Goal: Task Accomplishment & Management: Manage account settings

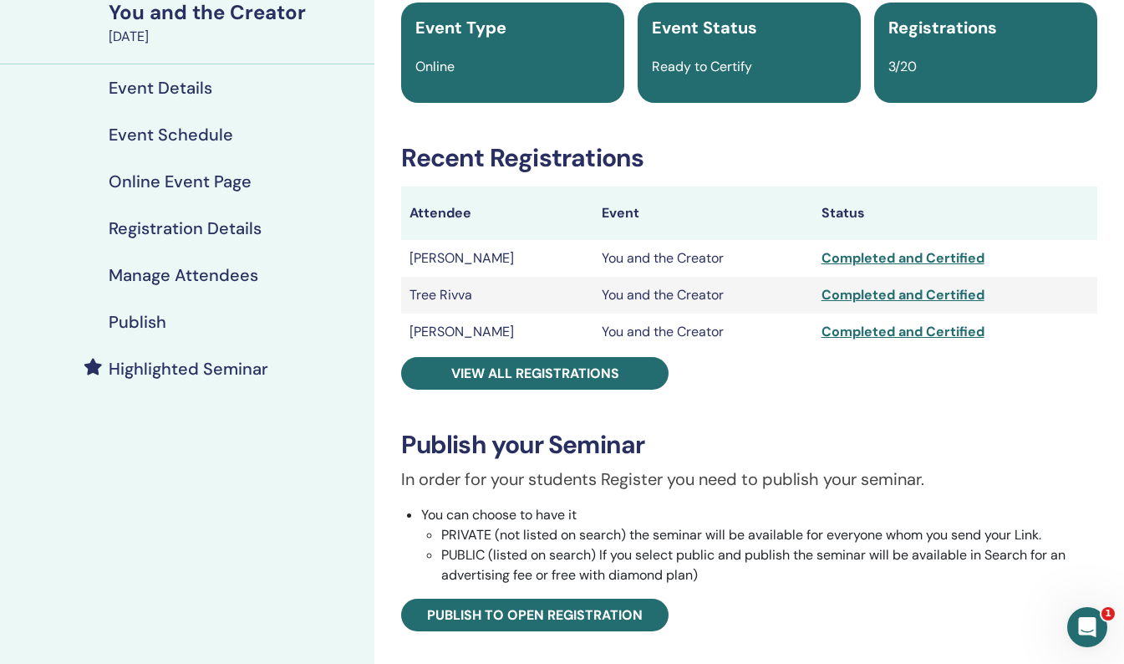
click at [150, 25] on div "You and the Creator" at bounding box center [237, 12] width 256 height 28
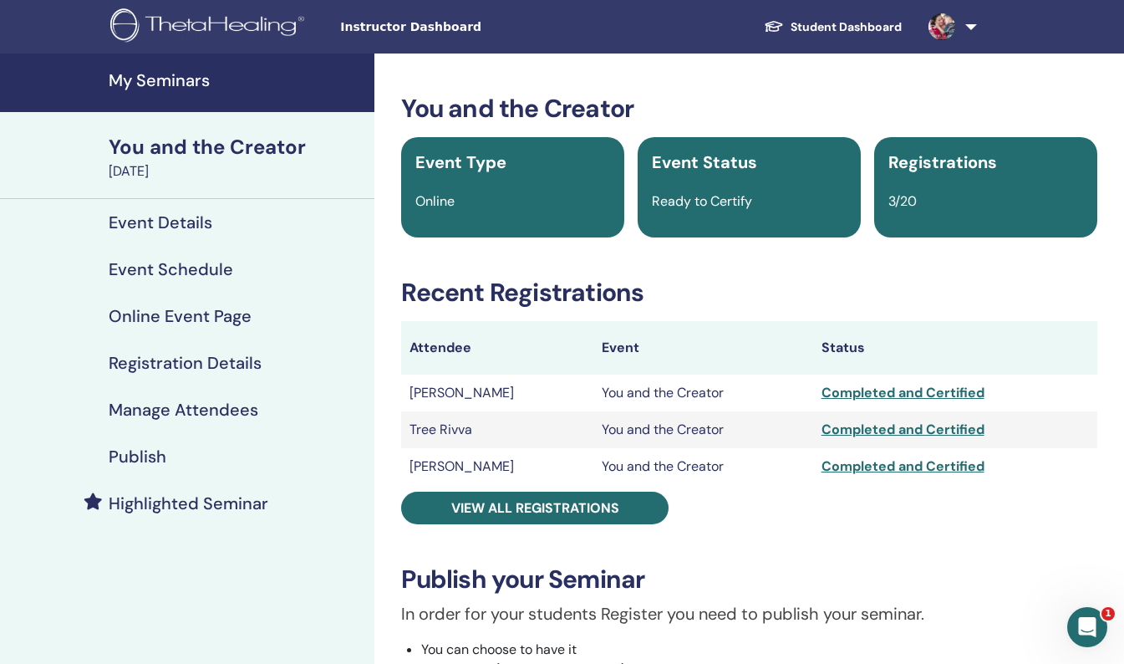
click at [171, 79] on h4 "My Seminars" at bounding box center [237, 80] width 256 height 20
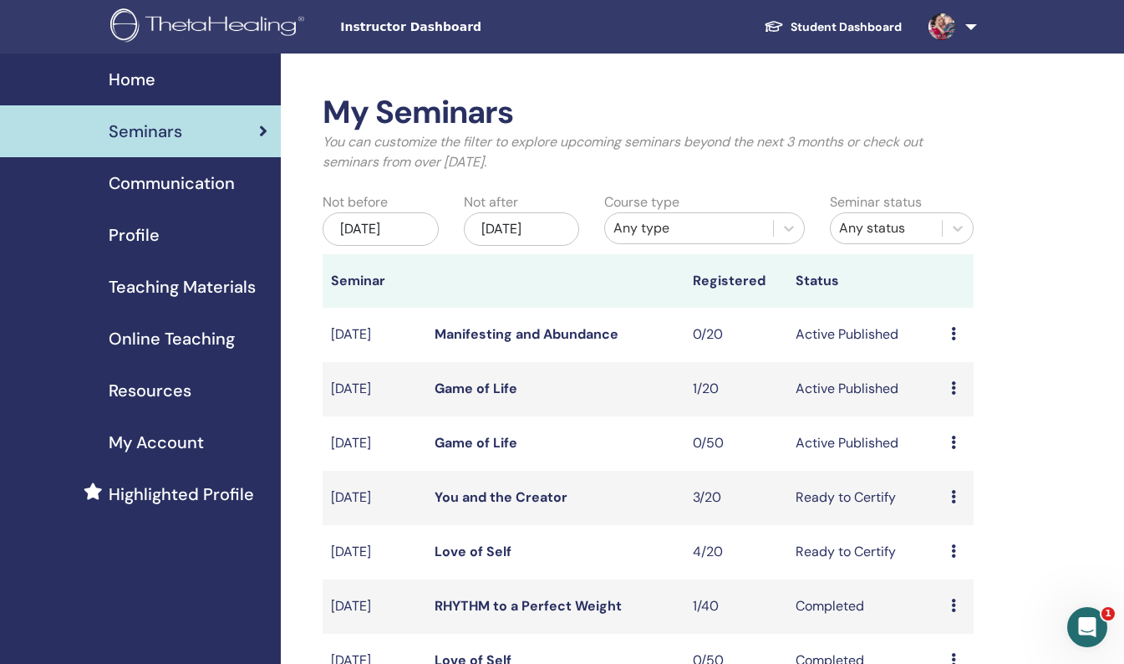
click at [467, 451] on link "Game of Life" at bounding box center [476, 443] width 83 height 18
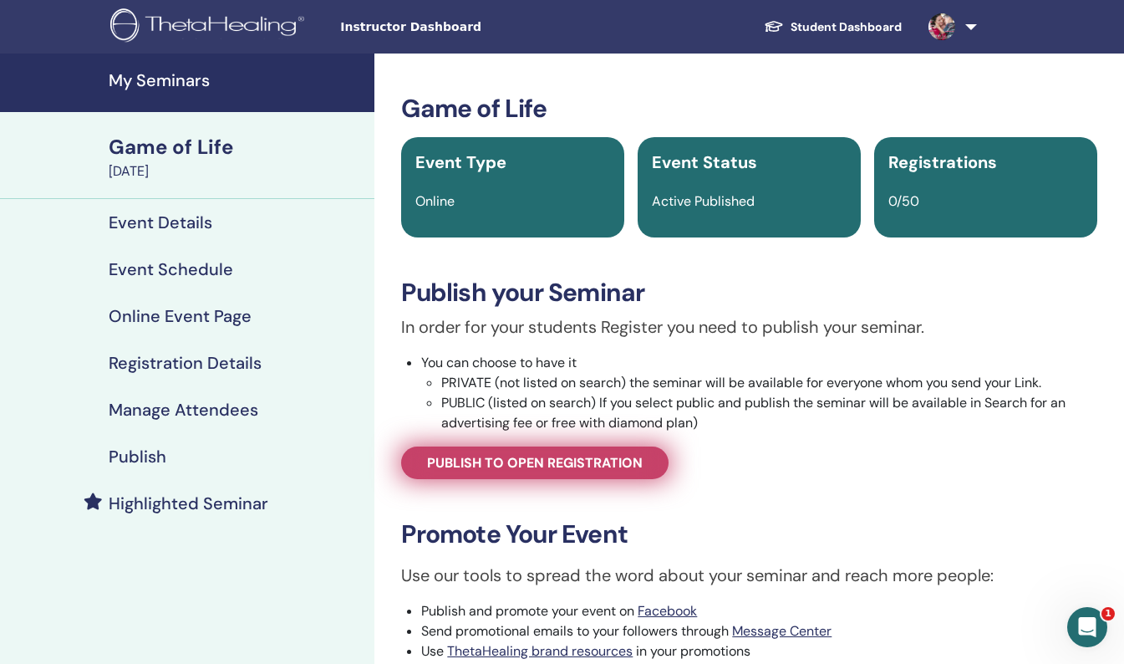
click at [494, 452] on link "Publish to open registration" at bounding box center [534, 462] width 267 height 33
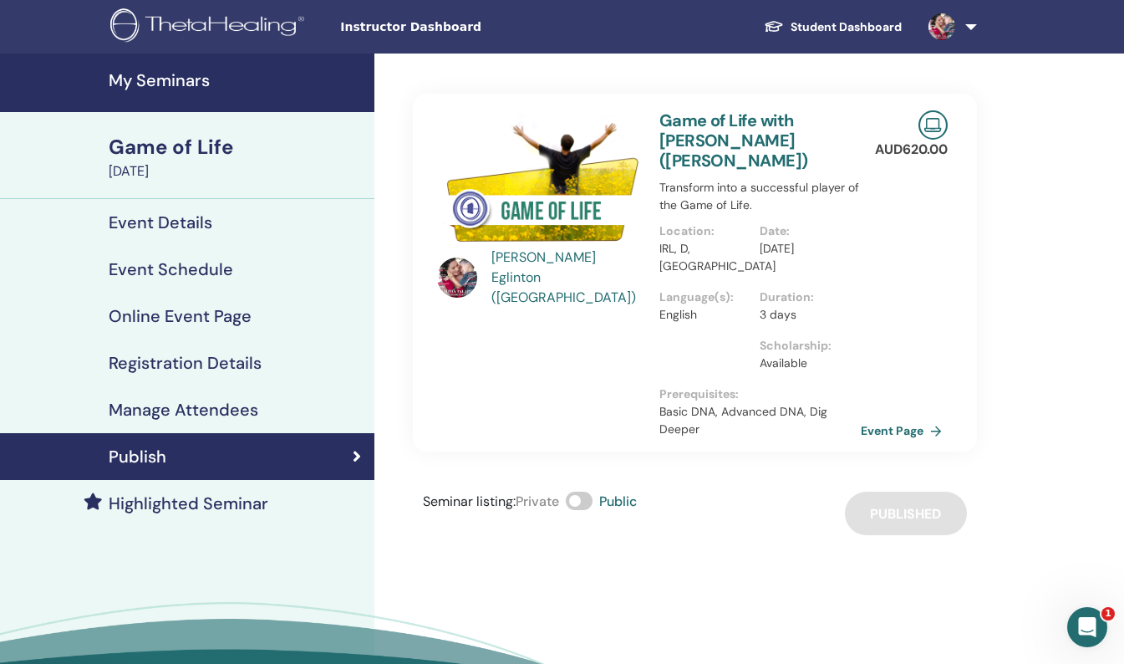
click at [150, 89] on h4 "My Seminars" at bounding box center [237, 80] width 256 height 20
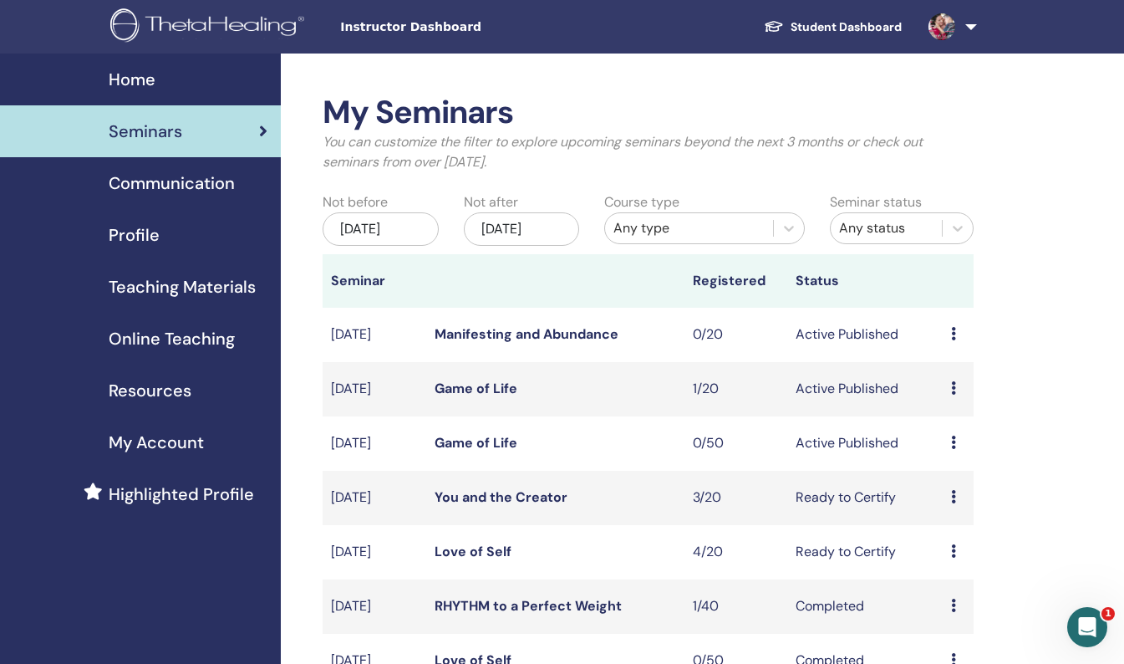
click at [170, 19] on img at bounding box center [210, 27] width 200 height 38
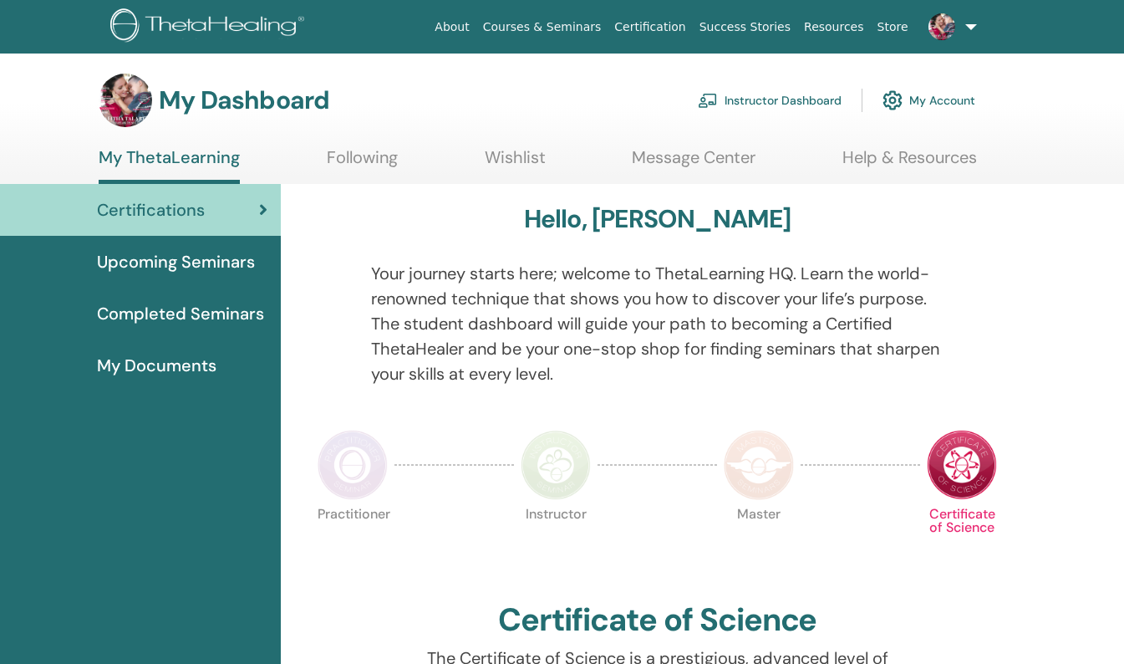
click at [747, 102] on link "Instructor Dashboard" at bounding box center [770, 100] width 144 height 37
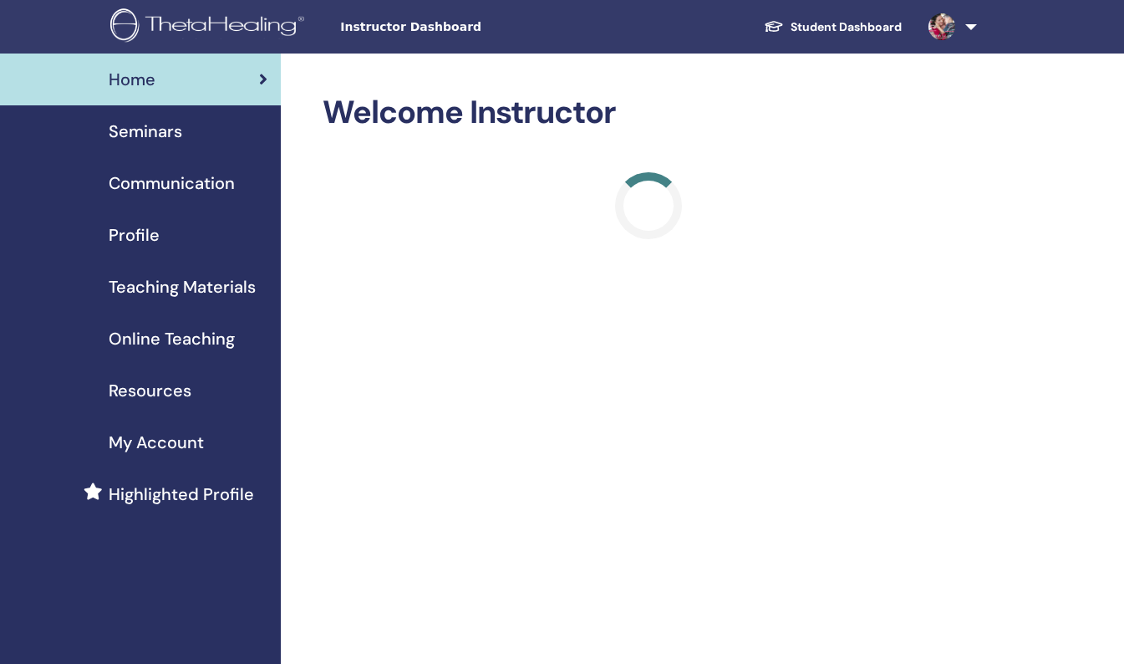
click at [170, 130] on span "Seminars" at bounding box center [146, 131] width 74 height 25
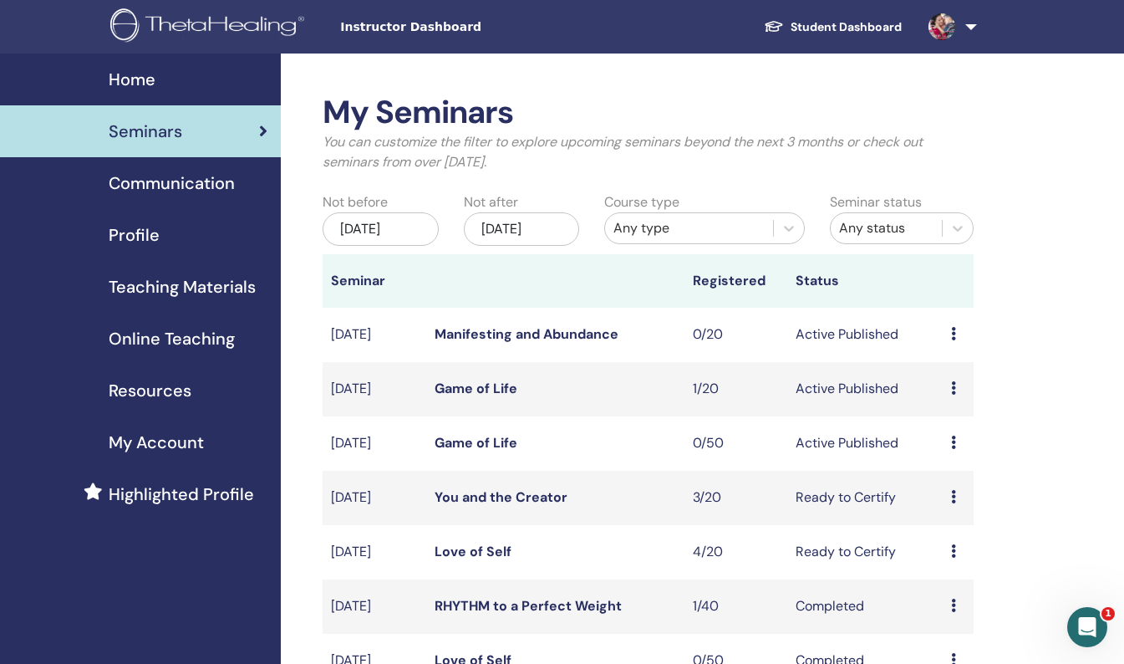
click at [464, 397] on link "Game of Life" at bounding box center [476, 388] width 83 height 18
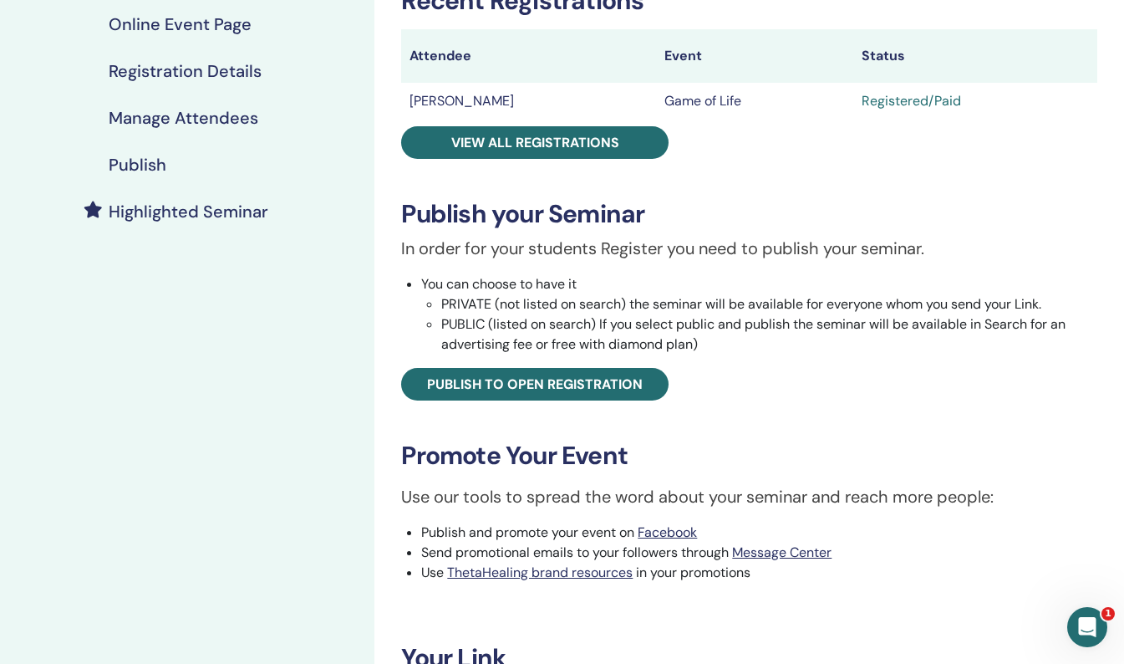
scroll to position [308, 0]
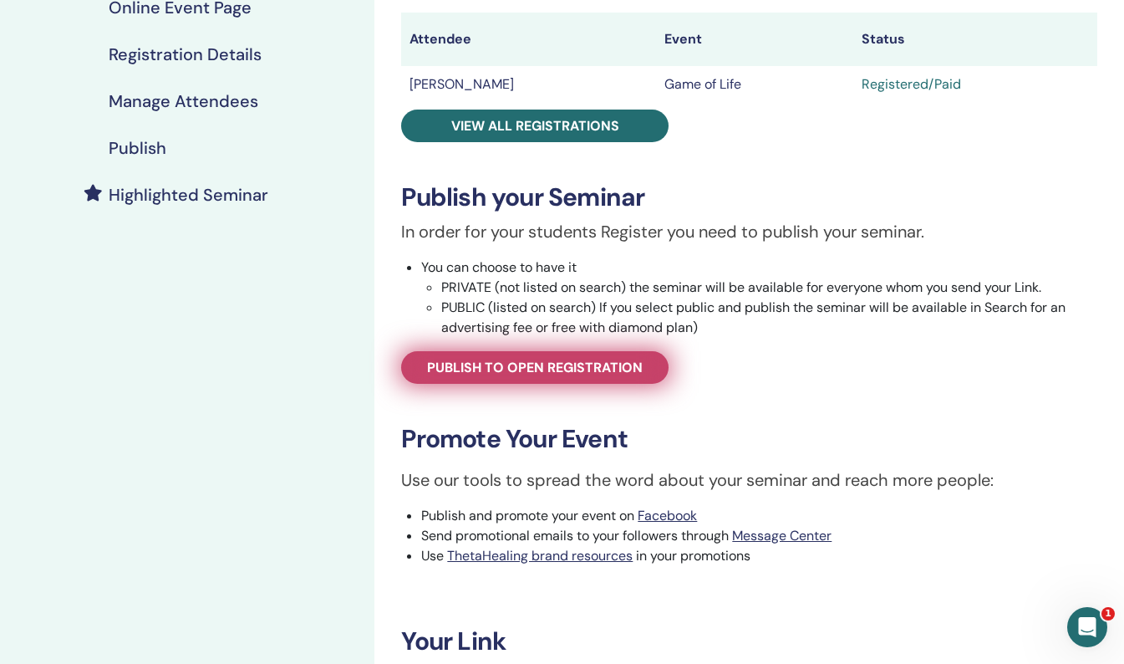
click at [542, 371] on span "Publish to open registration" at bounding box center [535, 368] width 216 height 18
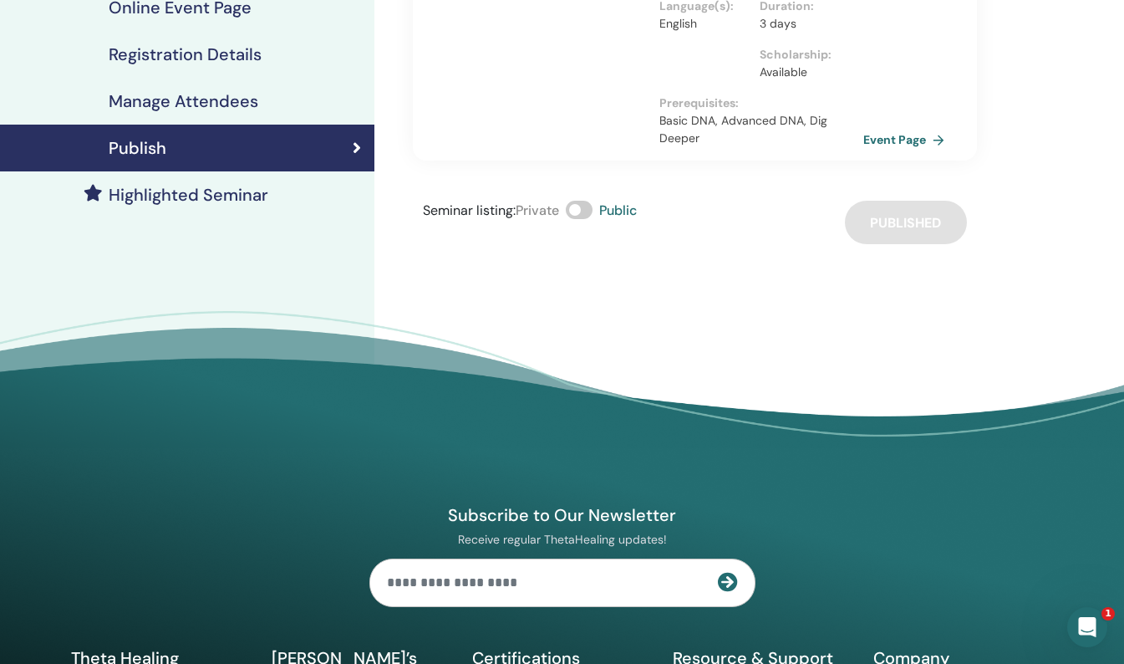
click at [904, 127] on link "Event Page" at bounding box center [907, 139] width 88 height 25
